Goal: Obtain resource: Obtain resource

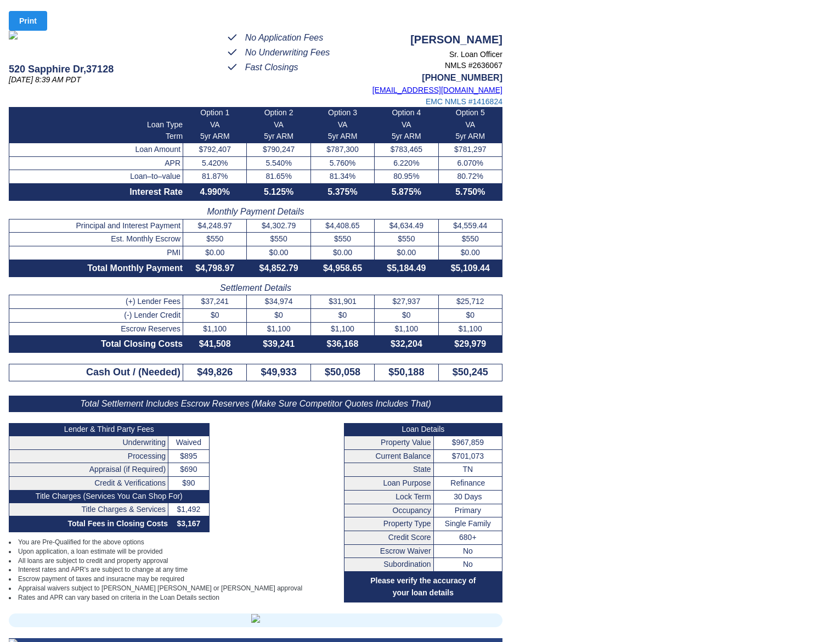
click at [39, 21] on button "Print" at bounding box center [28, 21] width 38 height 20
click at [36, 22] on span "Print" at bounding box center [28, 21] width 18 height 19
click at [35, 23] on span "Print" at bounding box center [28, 21] width 18 height 19
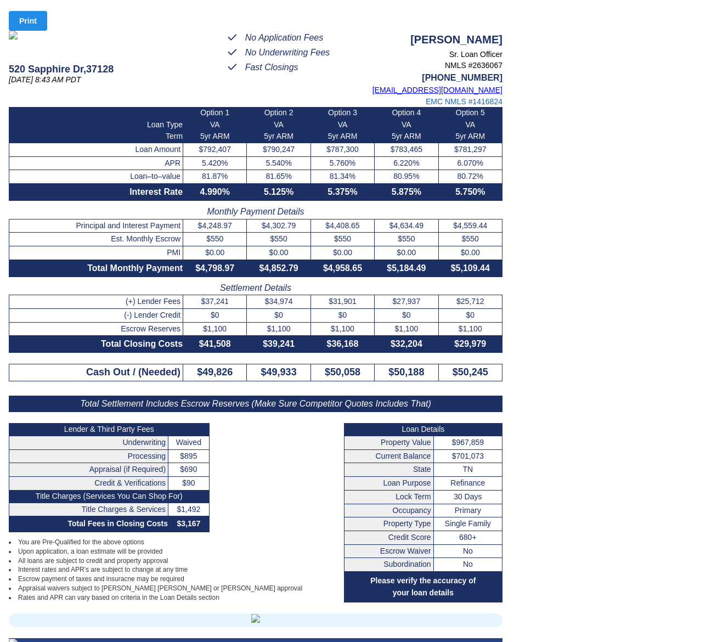
click at [36, 21] on span "Print" at bounding box center [28, 21] width 18 height 19
click at [46, 16] on button "Print" at bounding box center [28, 21] width 38 height 20
click at [38, 19] on button "Print" at bounding box center [28, 21] width 38 height 20
